Goal: Use online tool/utility: Utilize a website feature to perform a specific function

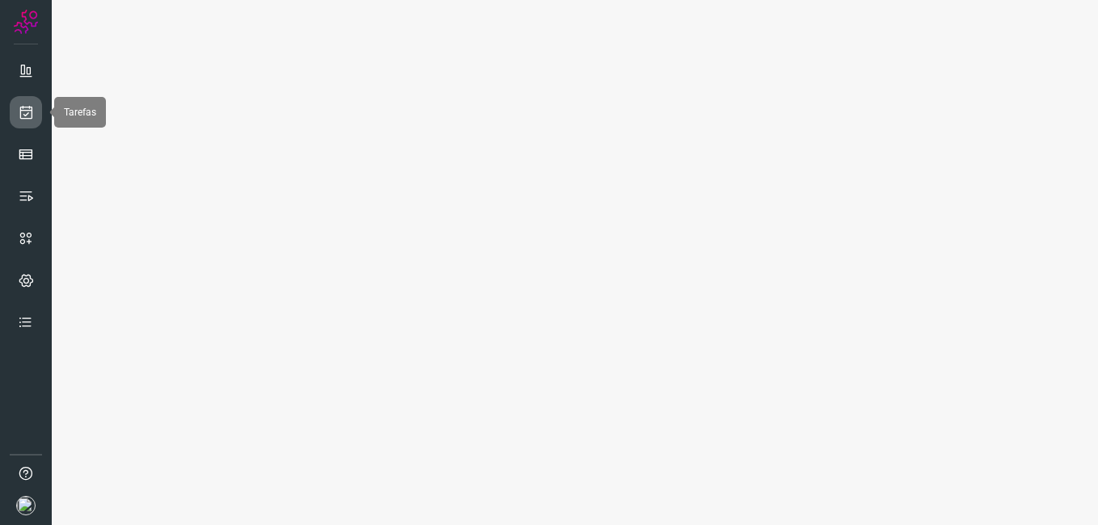
click at [24, 114] on icon at bounding box center [26, 112] width 17 height 16
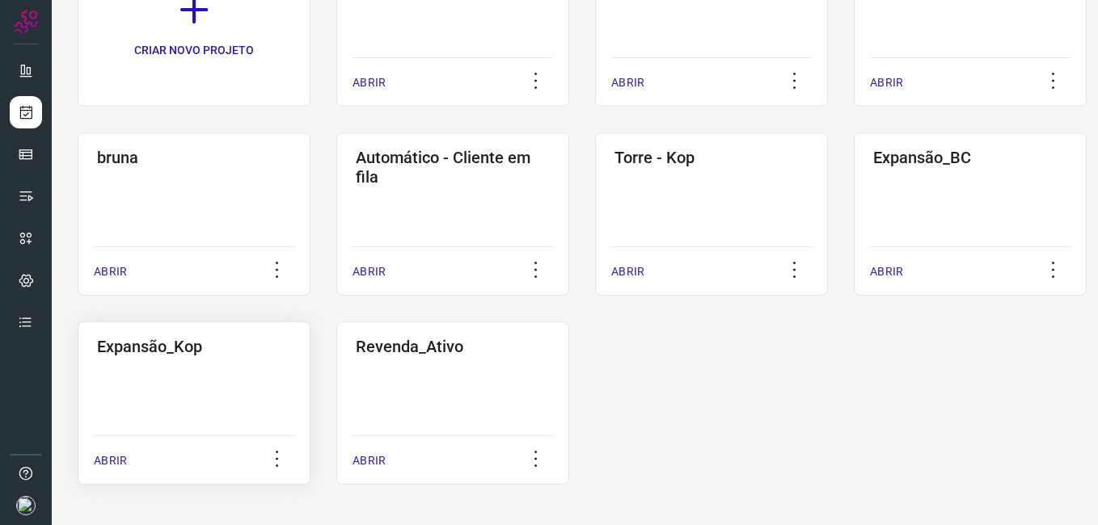
click at [171, 386] on div "Expansão_Kop ABRIR" at bounding box center [194, 403] width 233 height 163
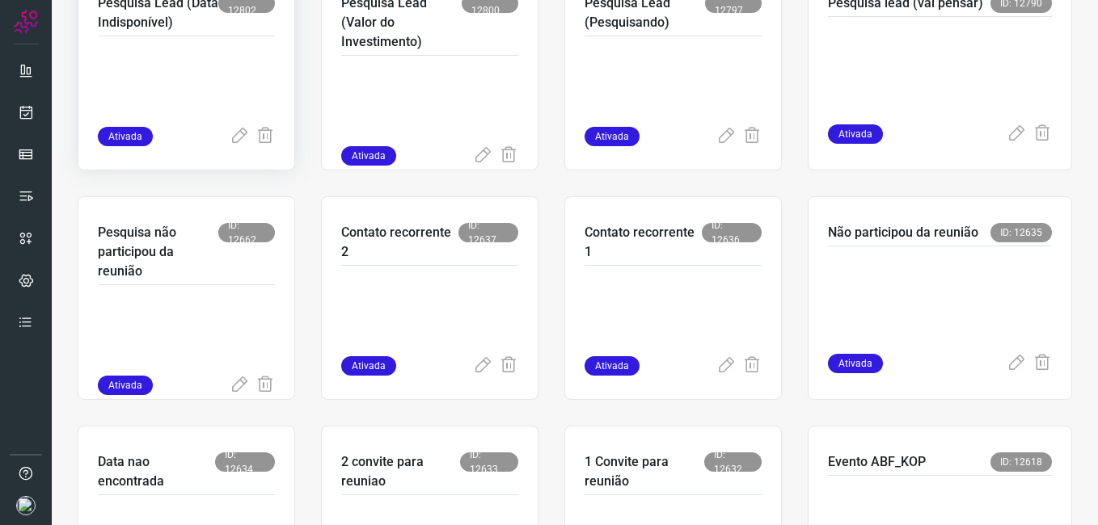
scroll to position [400, 0]
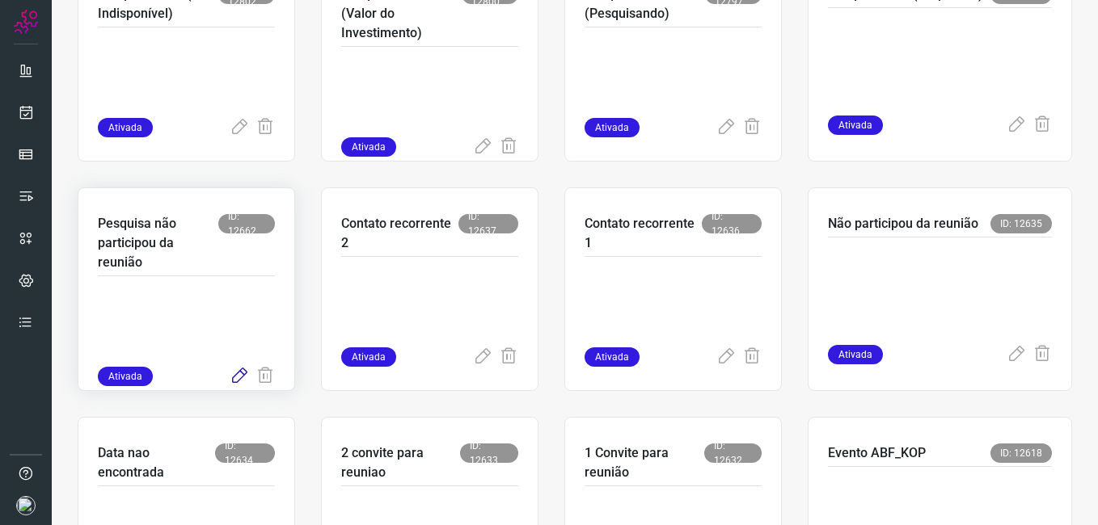
click at [230, 377] on icon at bounding box center [239, 376] width 19 height 19
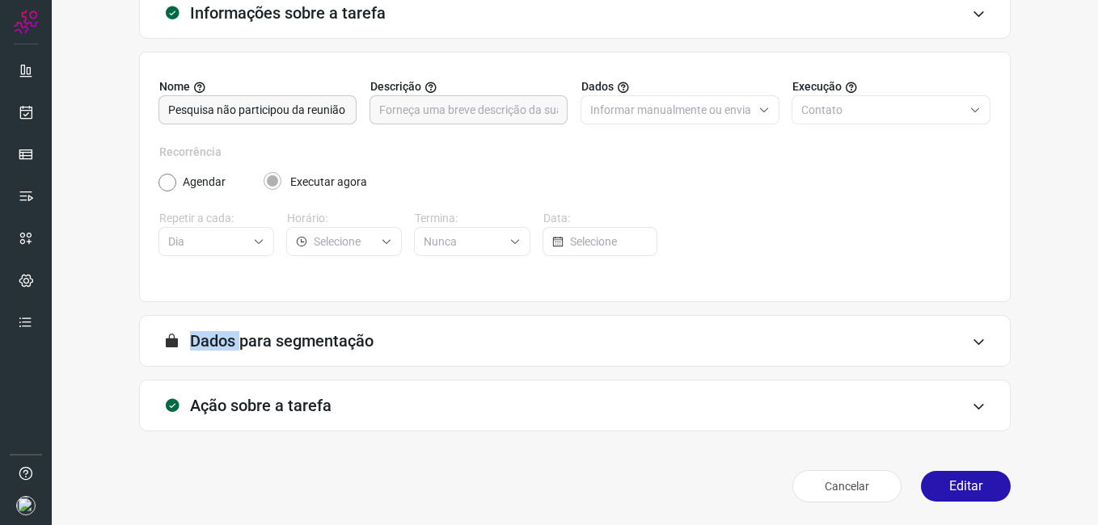
scroll to position [106, 0]
click at [948, 479] on button "Editar" at bounding box center [966, 486] width 90 height 31
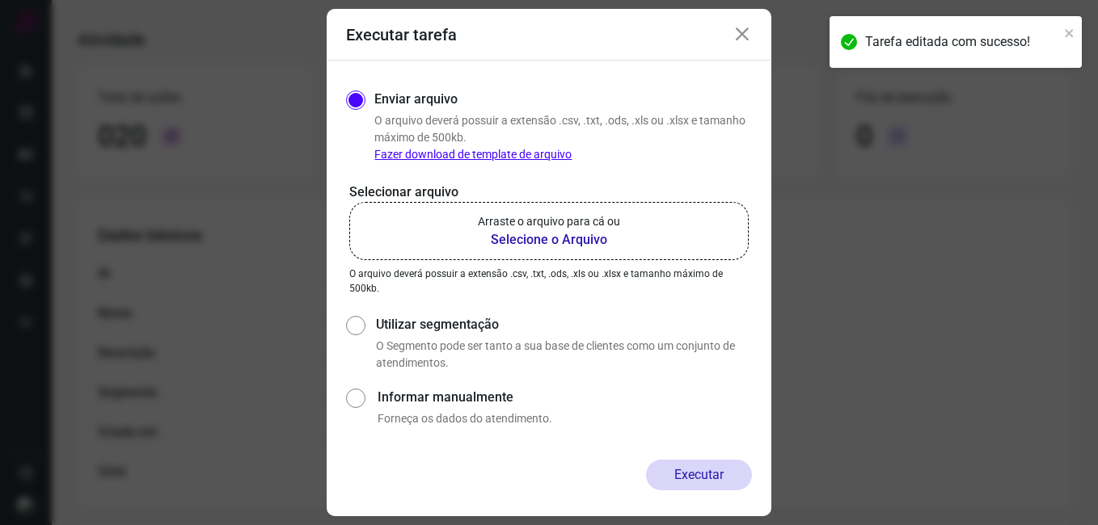
click at [504, 239] on b "Selecione o Arquivo" at bounding box center [549, 239] width 142 height 19
click at [0, 0] on input "Arraste o arquivo para cá ou Selecione o Arquivo" at bounding box center [0, 0] width 0 height 0
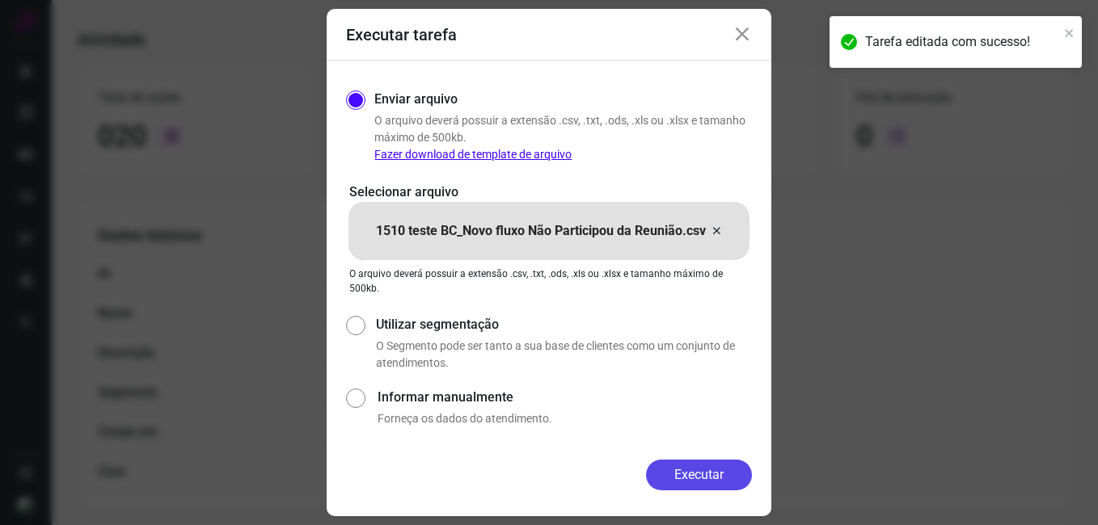
click at [677, 472] on button "Executar" at bounding box center [699, 475] width 106 height 31
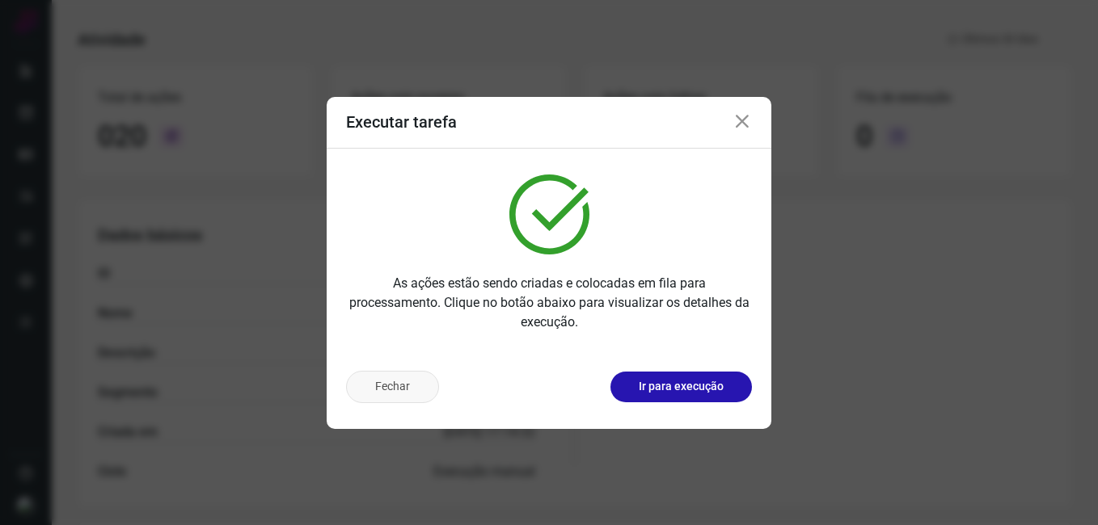
click at [401, 377] on button "Fechar" at bounding box center [392, 387] width 93 height 32
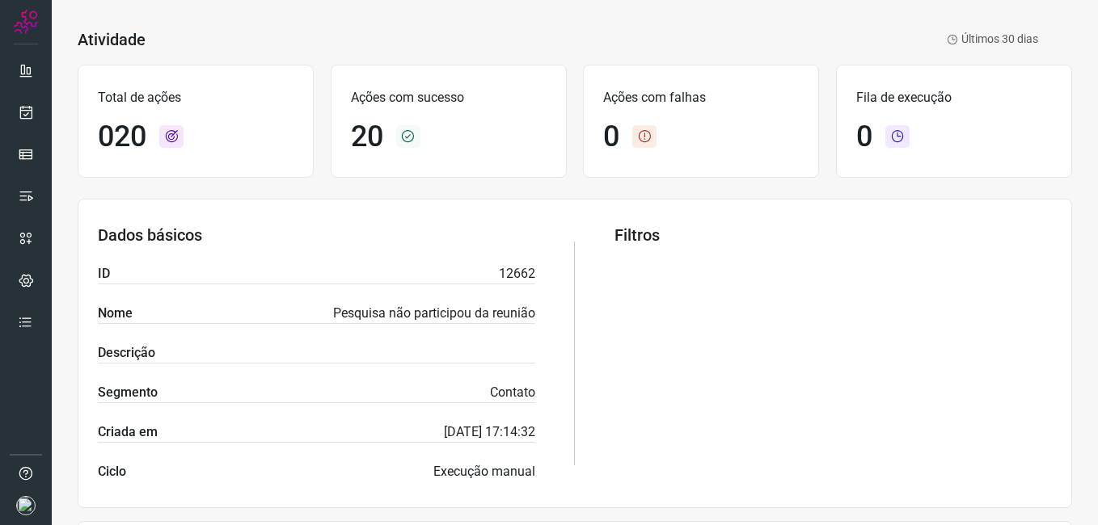
click at [535, 236] on section "Dados básicos ID 12662 Nome Pesquisa não participou da reunião Descrição Segmen…" at bounding box center [575, 354] width 994 height 310
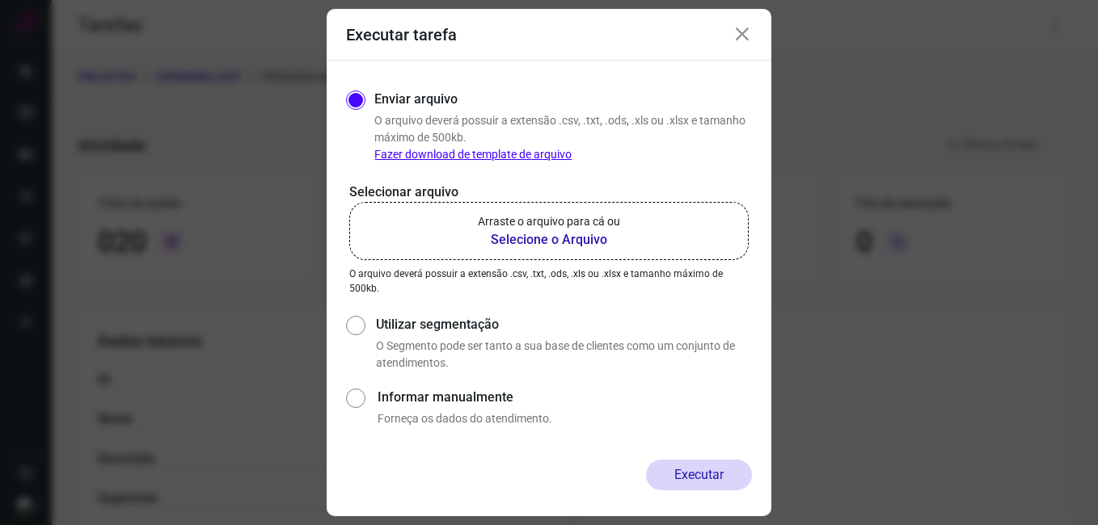
click at [737, 40] on icon at bounding box center [741, 34] width 19 height 19
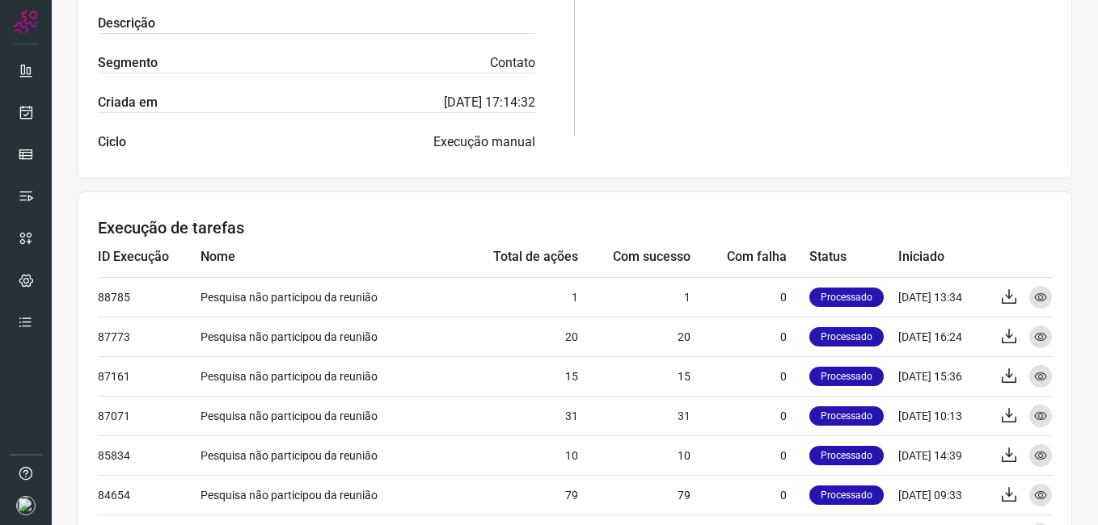
scroll to position [485, 0]
